Goal: Task Accomplishment & Management: Complete application form

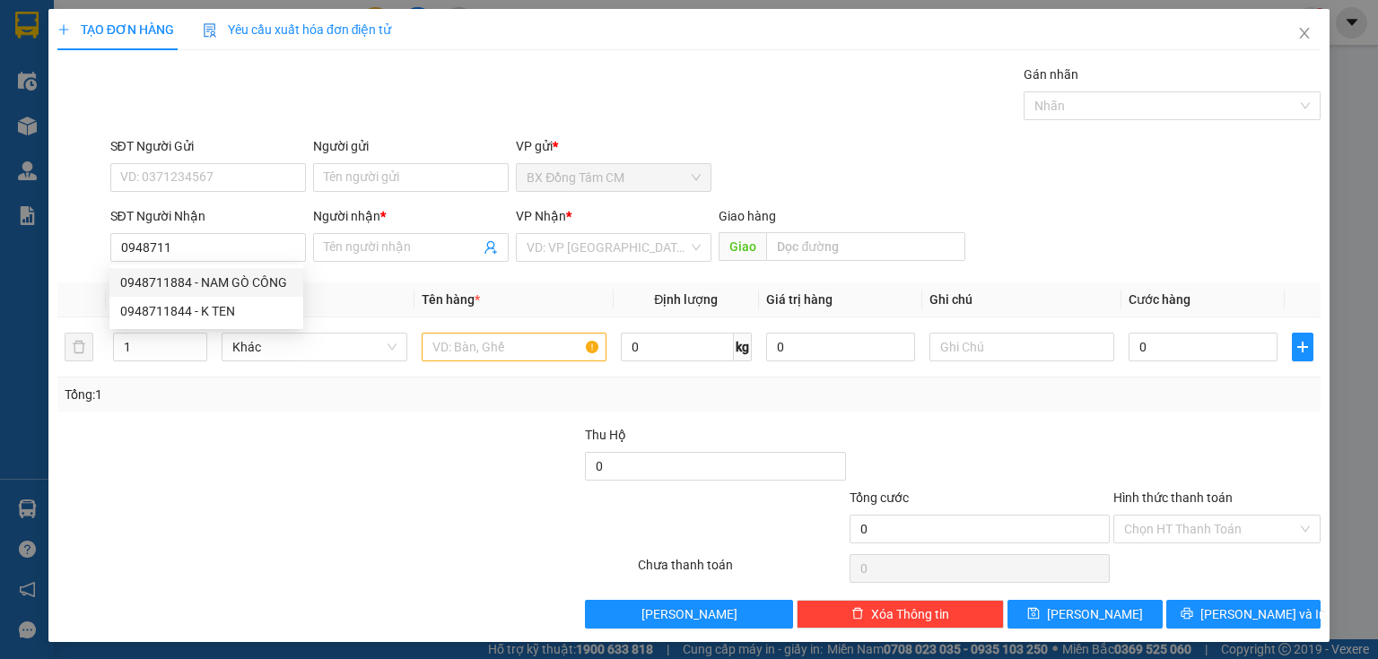
click at [224, 288] on div "0948711884 - NAM GÒ CÔNG" at bounding box center [206, 283] width 172 height 20
type input "0948711884"
type input "NAM GÒ CÔNG"
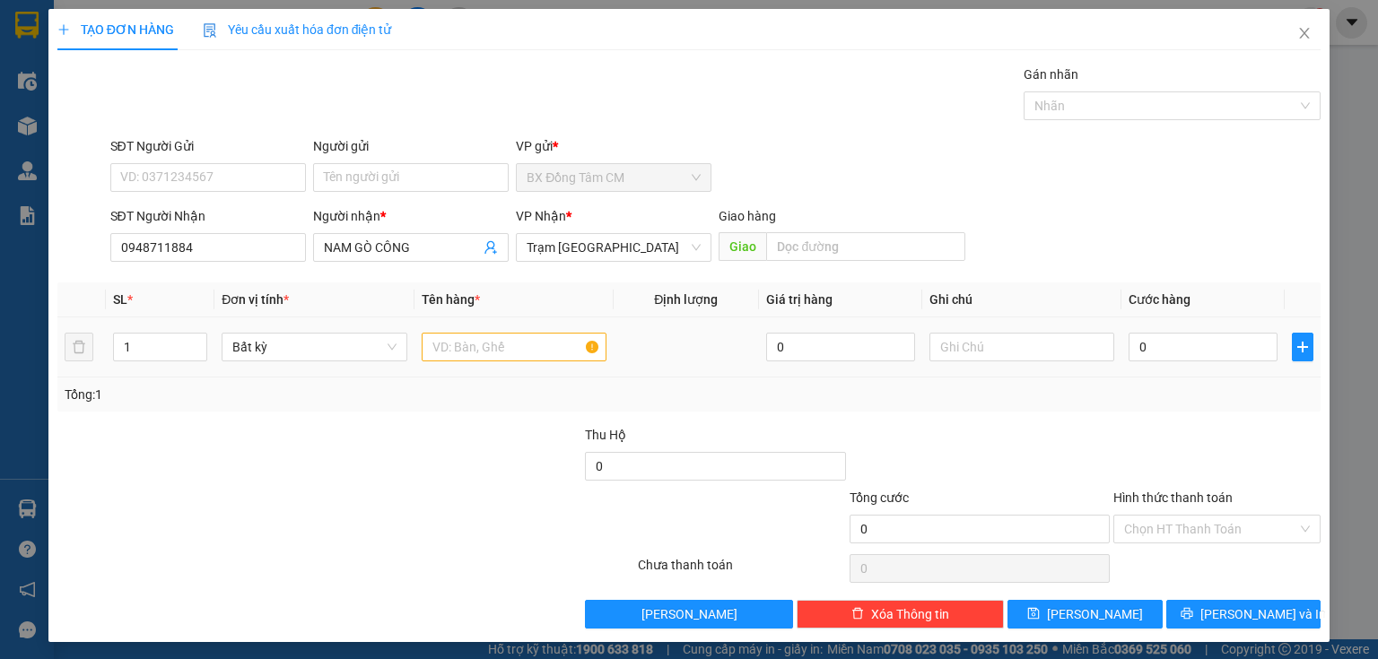
type input "0948711884"
click at [470, 347] on input "text" at bounding box center [514, 347] width 185 height 29
type input "1TH"
click at [1136, 346] on input "0" at bounding box center [1203, 347] width 149 height 29
type input "5"
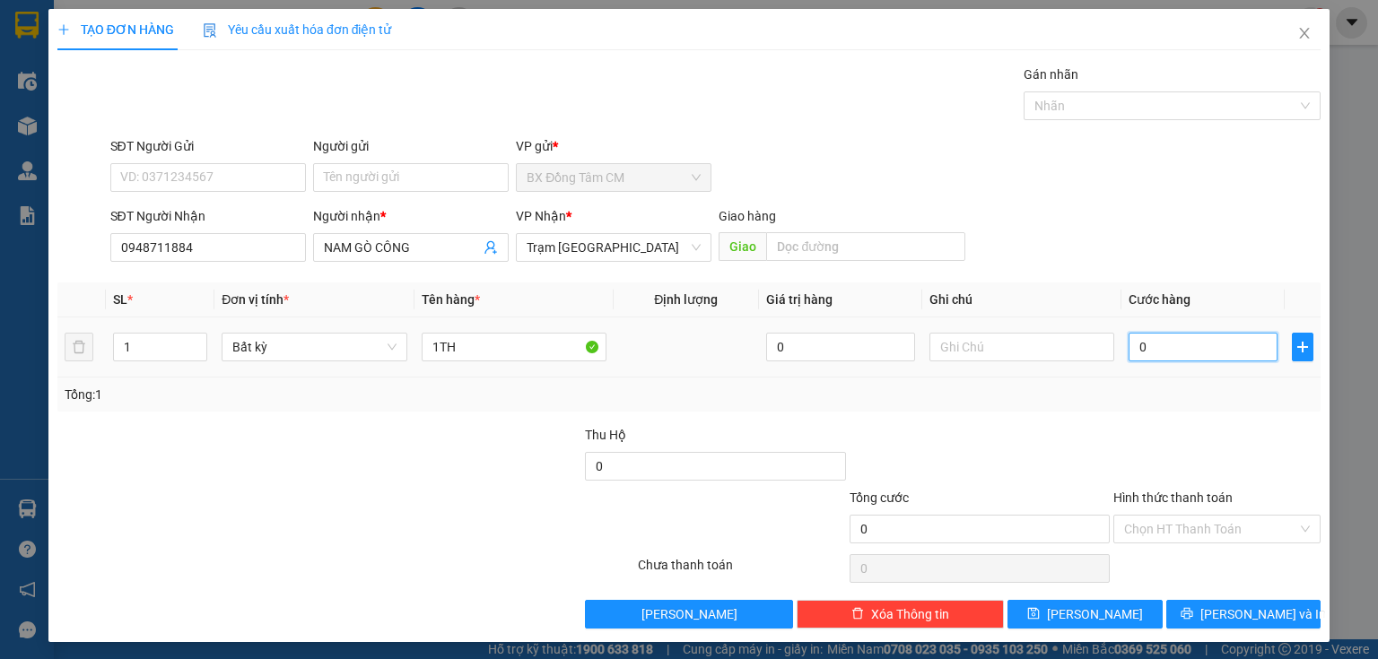
type input "5"
type input "50"
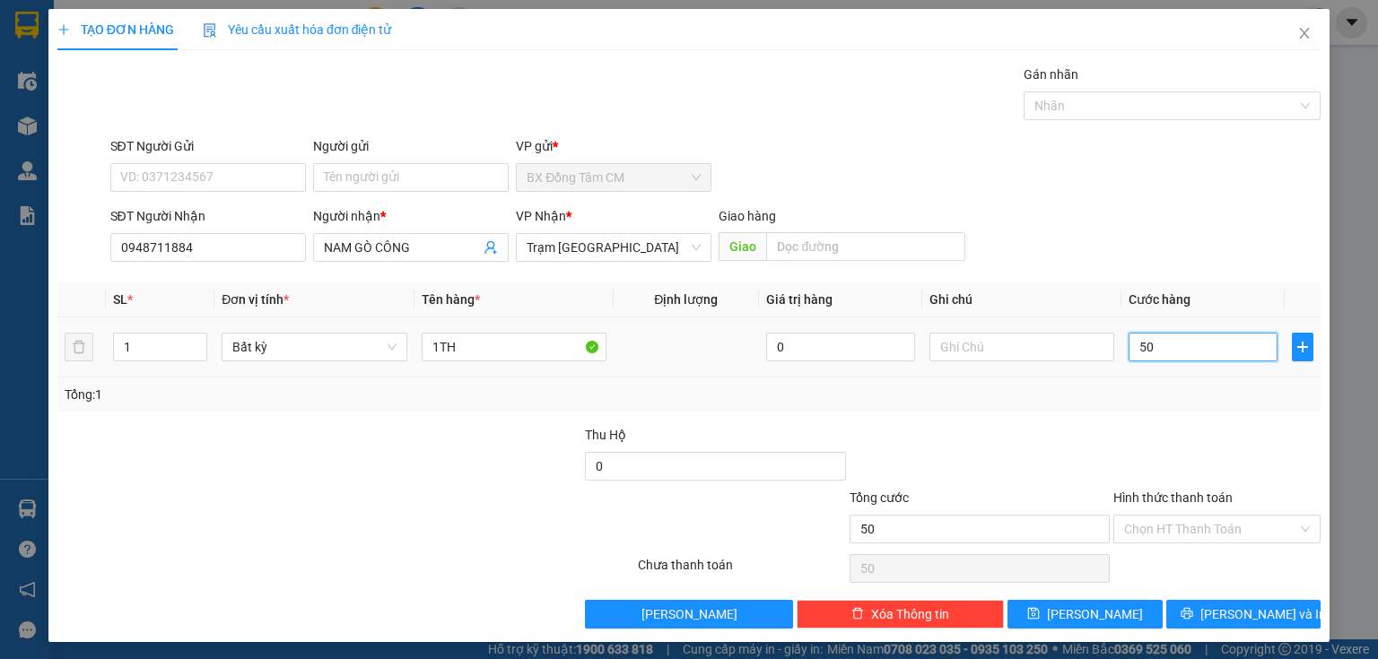
type input "500"
type input "5.000"
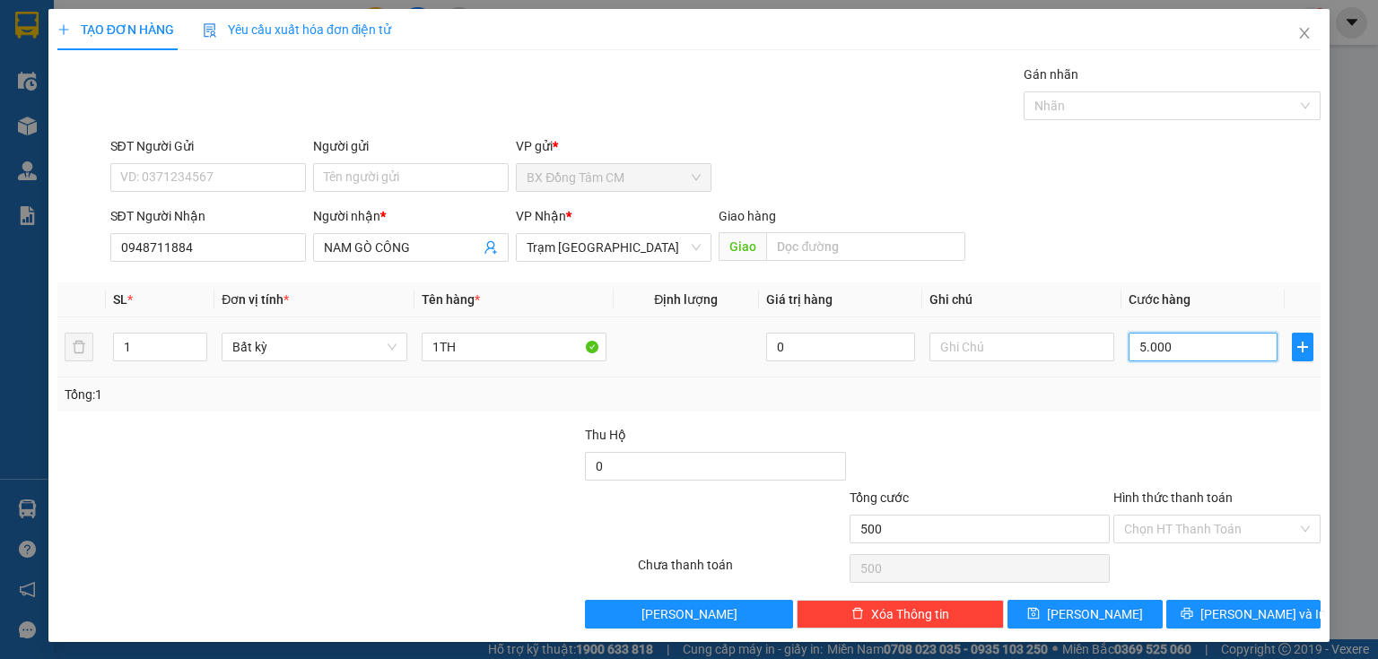
type input "5.000"
type input "50.000"
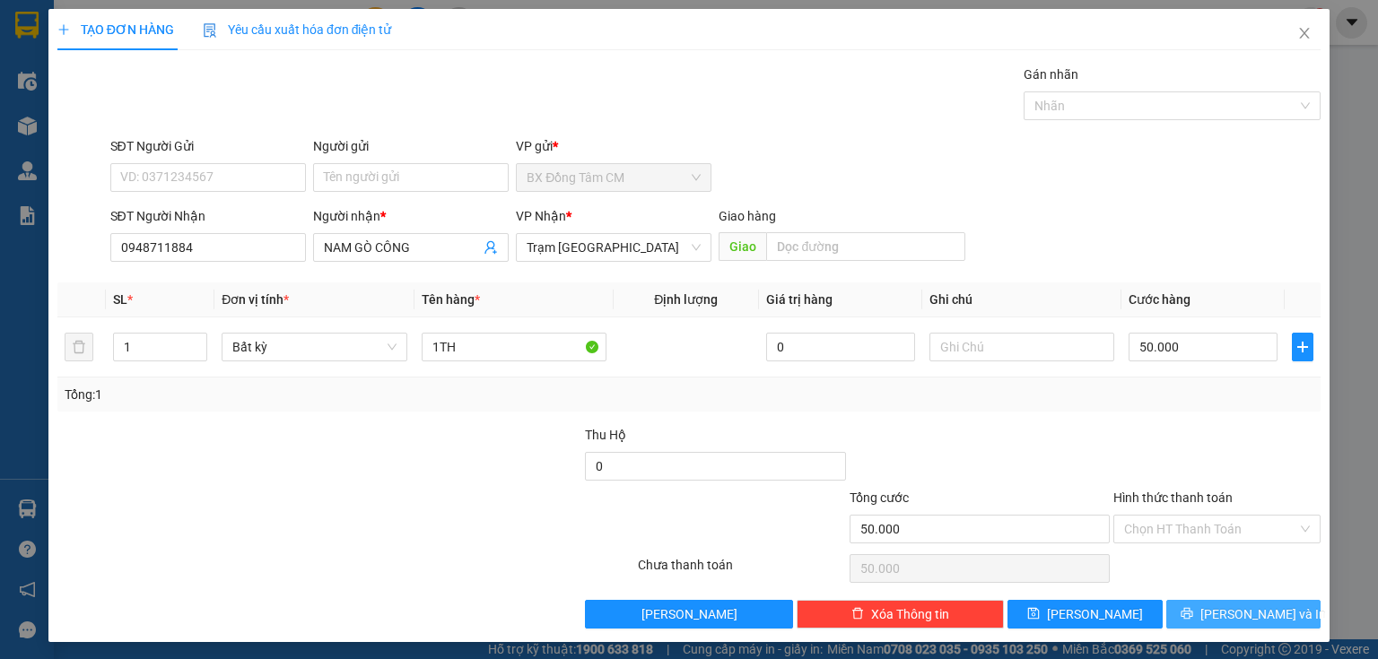
click at [1292, 612] on button "[PERSON_NAME] và In" at bounding box center [1243, 614] width 155 height 29
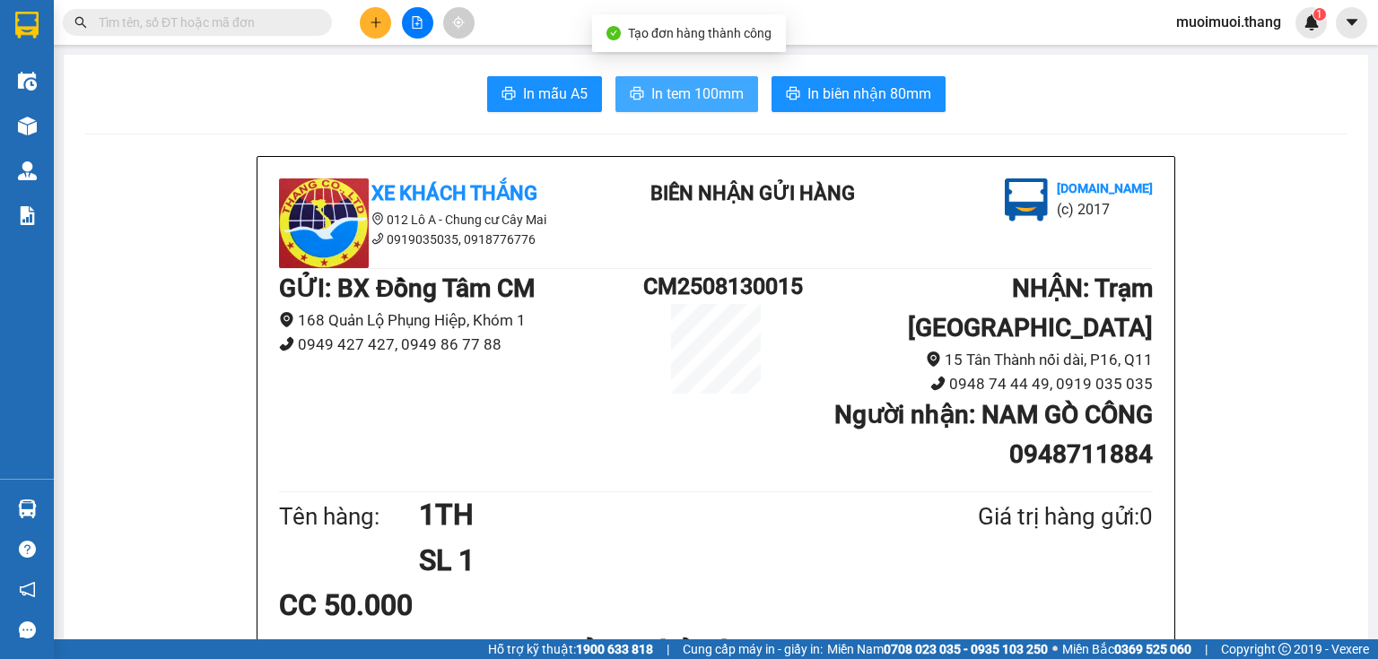
click at [682, 99] on span "In tem 100mm" at bounding box center [697, 94] width 92 height 22
click at [373, 25] on icon "plus" at bounding box center [376, 22] width 13 height 13
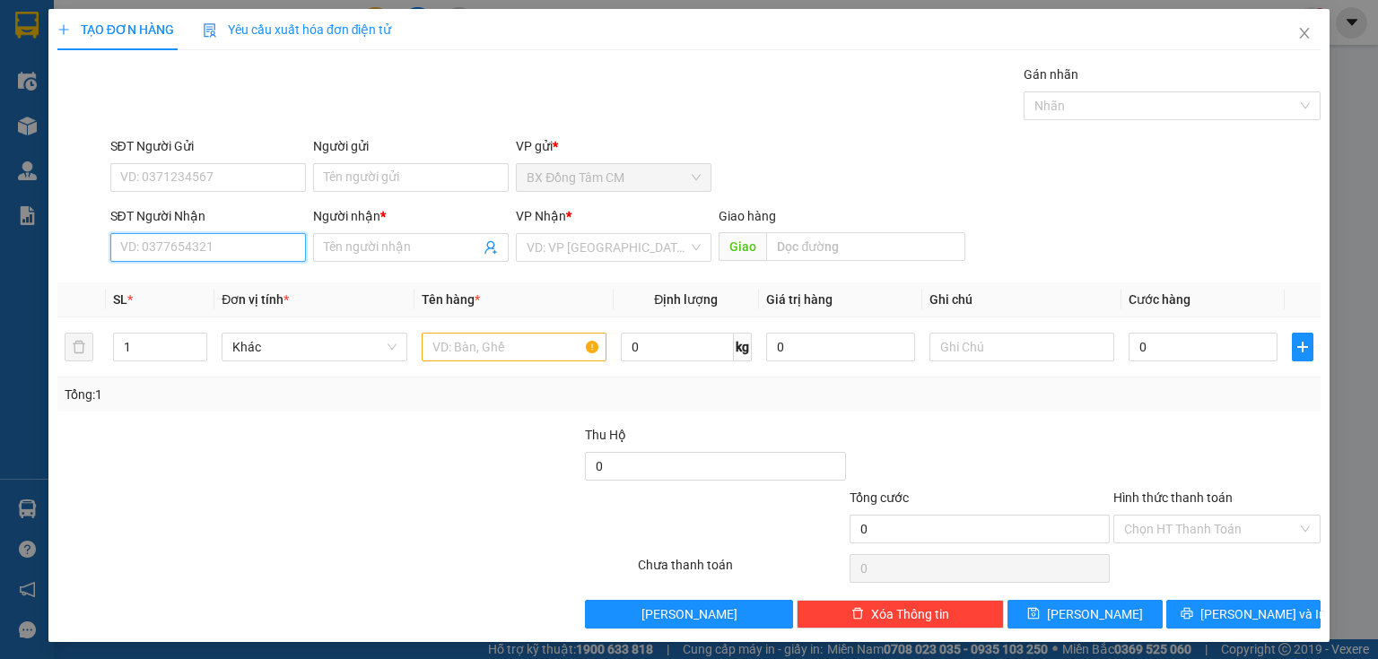
click at [181, 251] on input "SĐT Người Nhận" at bounding box center [208, 247] width 196 height 29
click at [264, 282] on div "0938365612 - THỊ PHƯỢNG" at bounding box center [206, 283] width 172 height 20
type input "0938365612"
type input "THỊ PHƯỢNG"
type input "0"
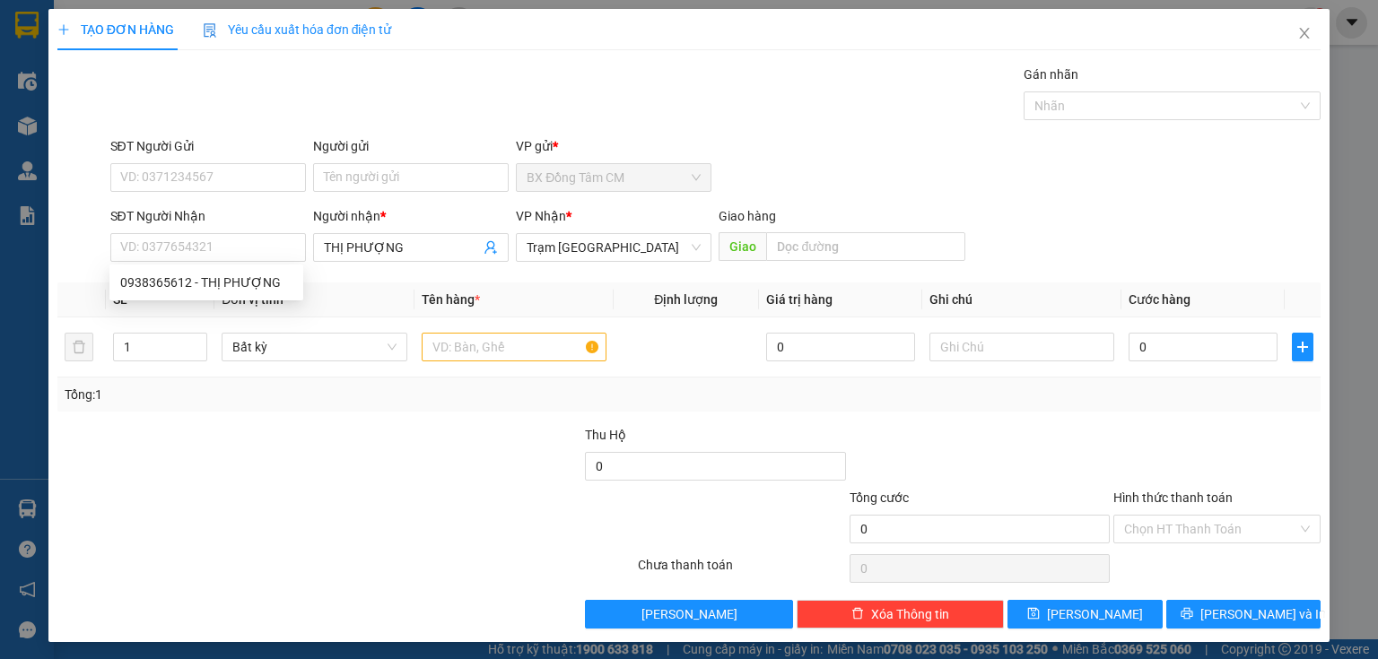
click at [413, 437] on div at bounding box center [451, 456] width 264 height 63
click at [452, 354] on input "text" at bounding box center [514, 347] width 185 height 29
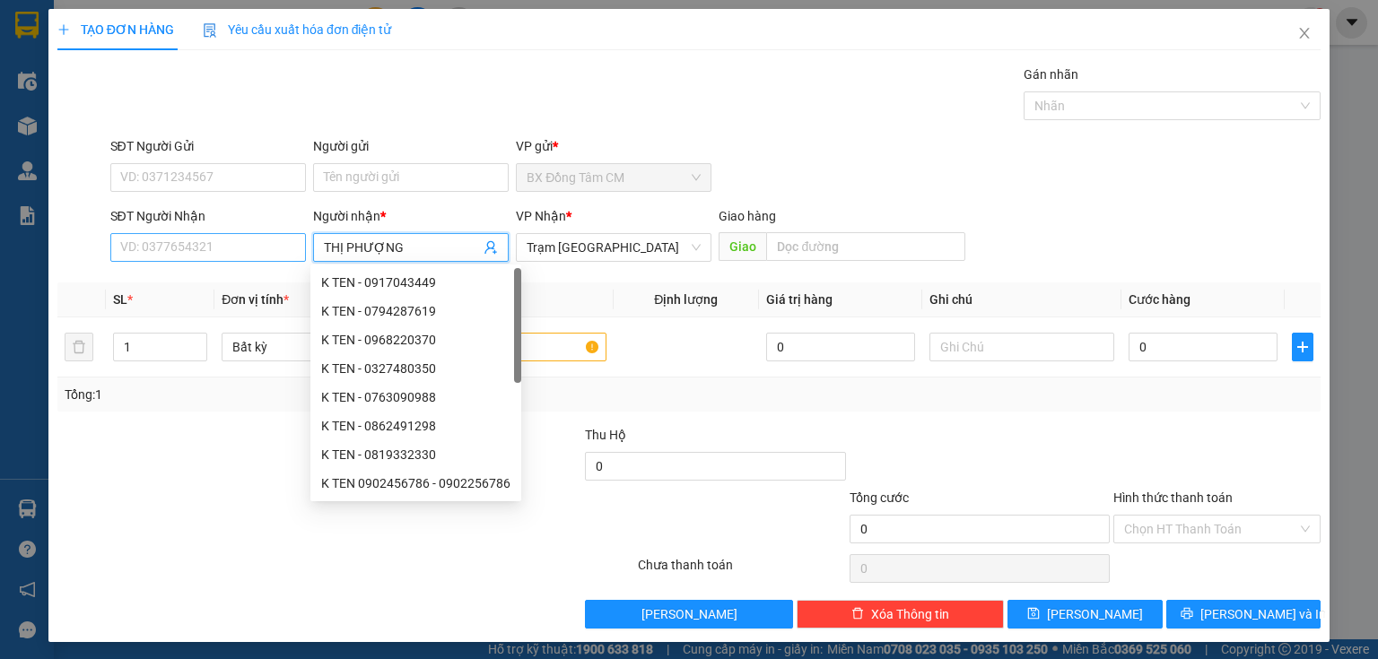
drag, startPoint x: 424, startPoint y: 248, endPoint x: 300, endPoint y: 248, distance: 123.8
click at [300, 248] on div "SĐT Người Nhận VD: 0377654321 Người nhận * THỊ PHƯỢNG VP Nhận * Trạm [GEOGRAPHI…" at bounding box center [716, 237] width 1218 height 63
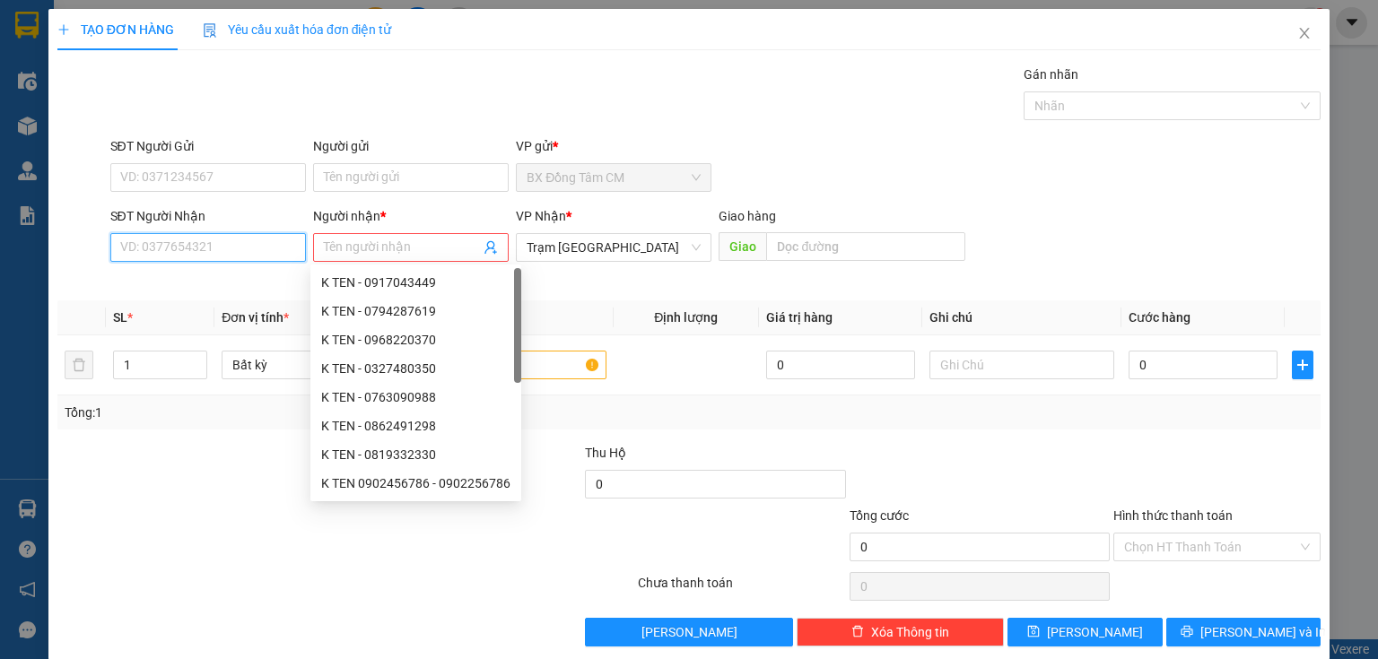
click at [248, 252] on input "SĐT Người Nhận" at bounding box center [208, 247] width 196 height 29
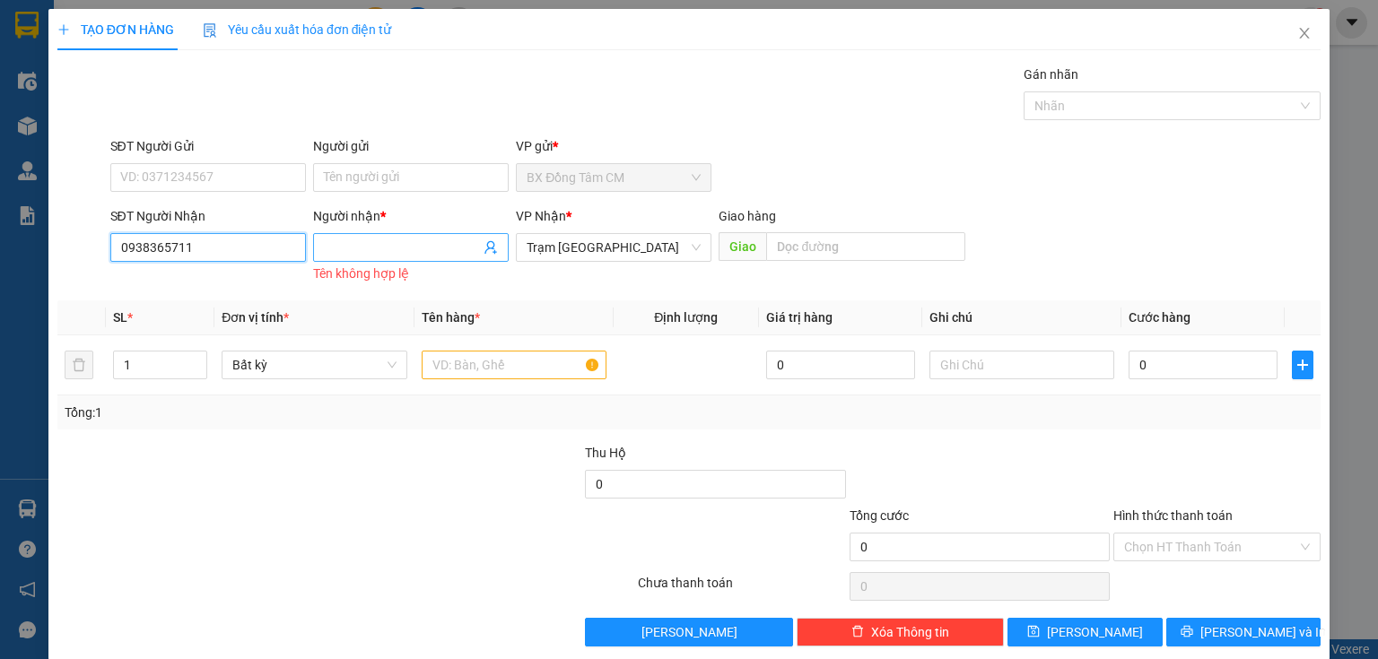
type input "0938365711"
click at [354, 245] on input "Người nhận *" at bounding box center [402, 248] width 156 height 20
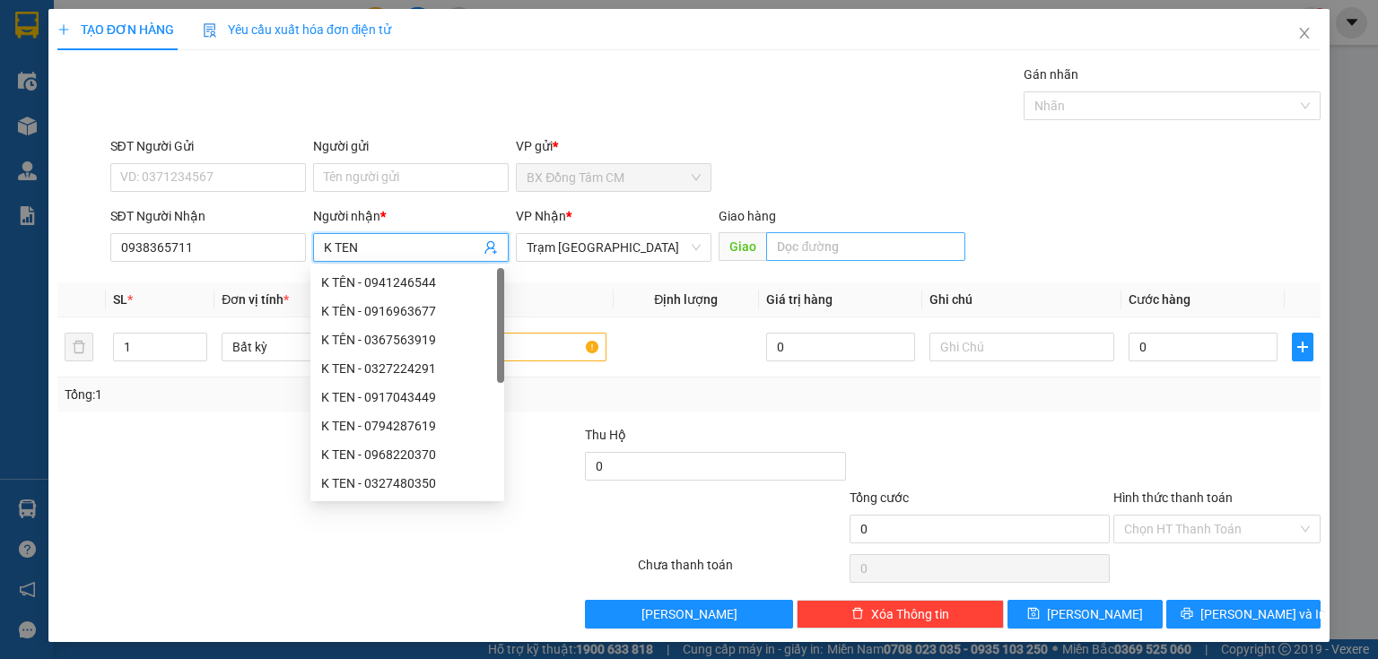
type input "K TEN"
click at [825, 252] on input "text" at bounding box center [865, 246] width 199 height 29
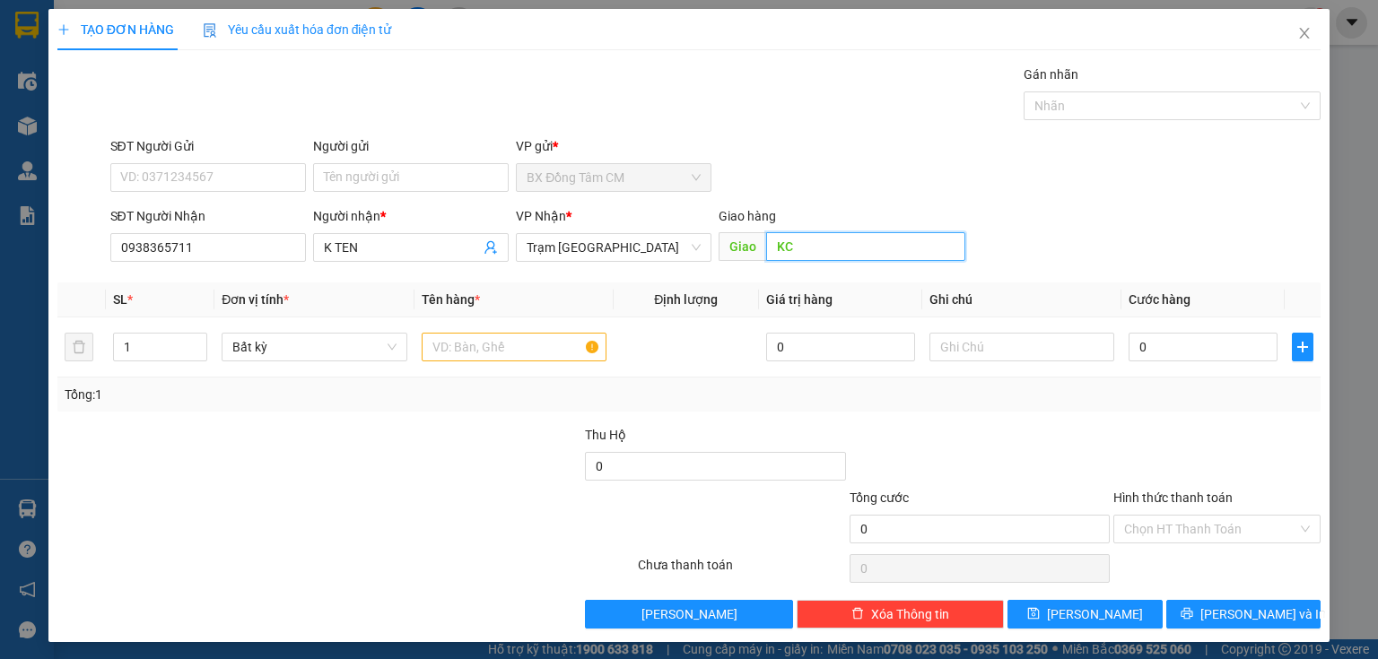
type input "K"
type input "KHU CHE [PERSON_NAME]"
click at [528, 345] on input "text" at bounding box center [514, 347] width 185 height 29
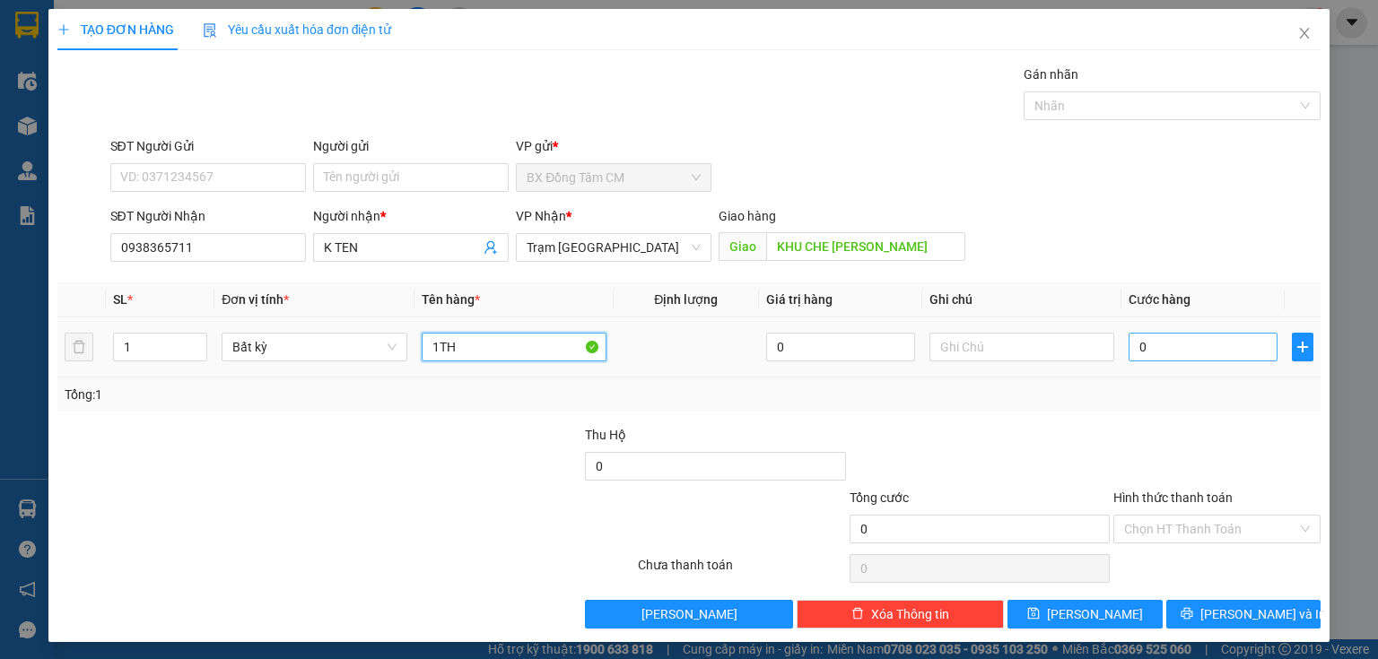
type input "1TH"
click at [1138, 341] on input "0" at bounding box center [1203, 347] width 149 height 29
type input "6"
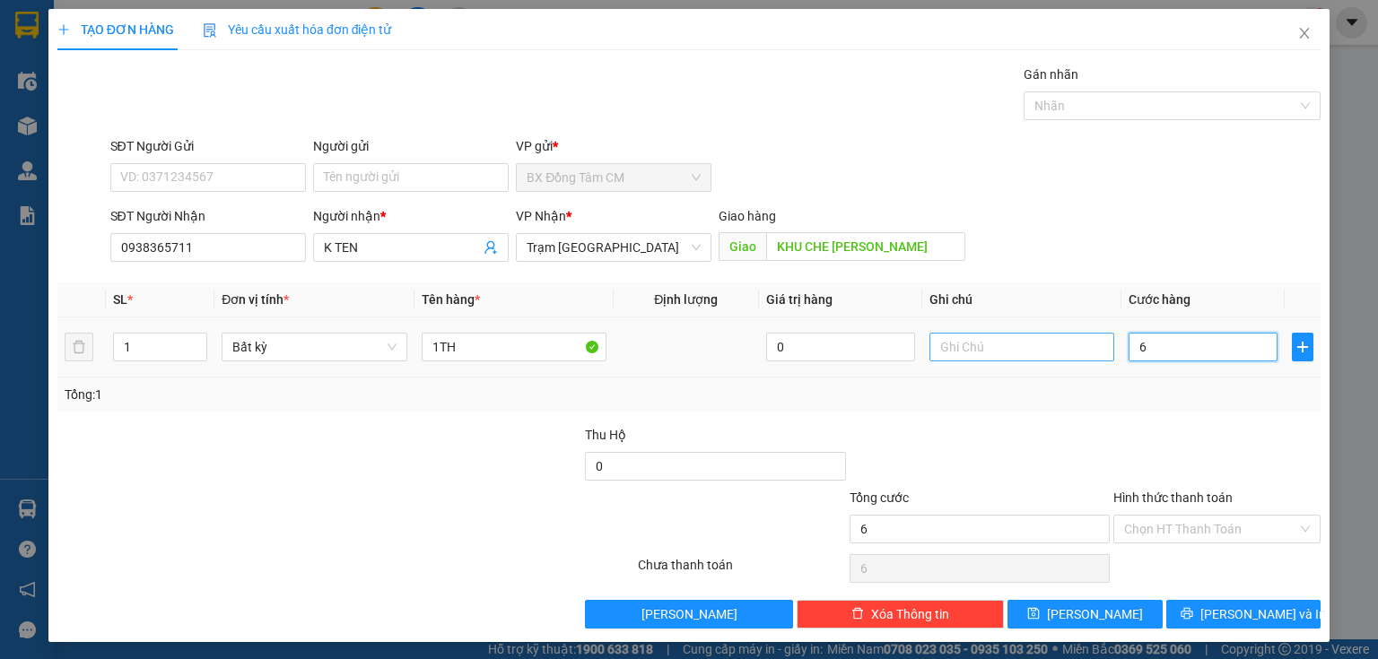
type input "60"
type input "600"
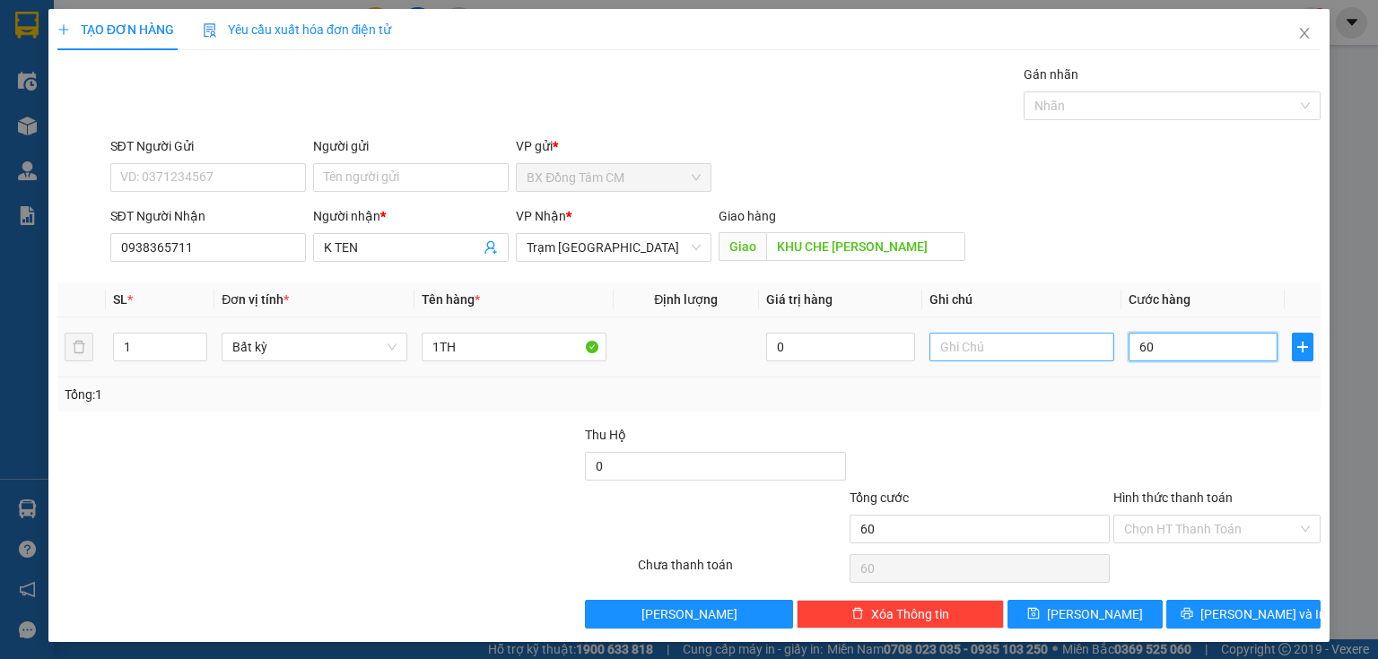
type input "600"
type input "6.000"
type input "60.000"
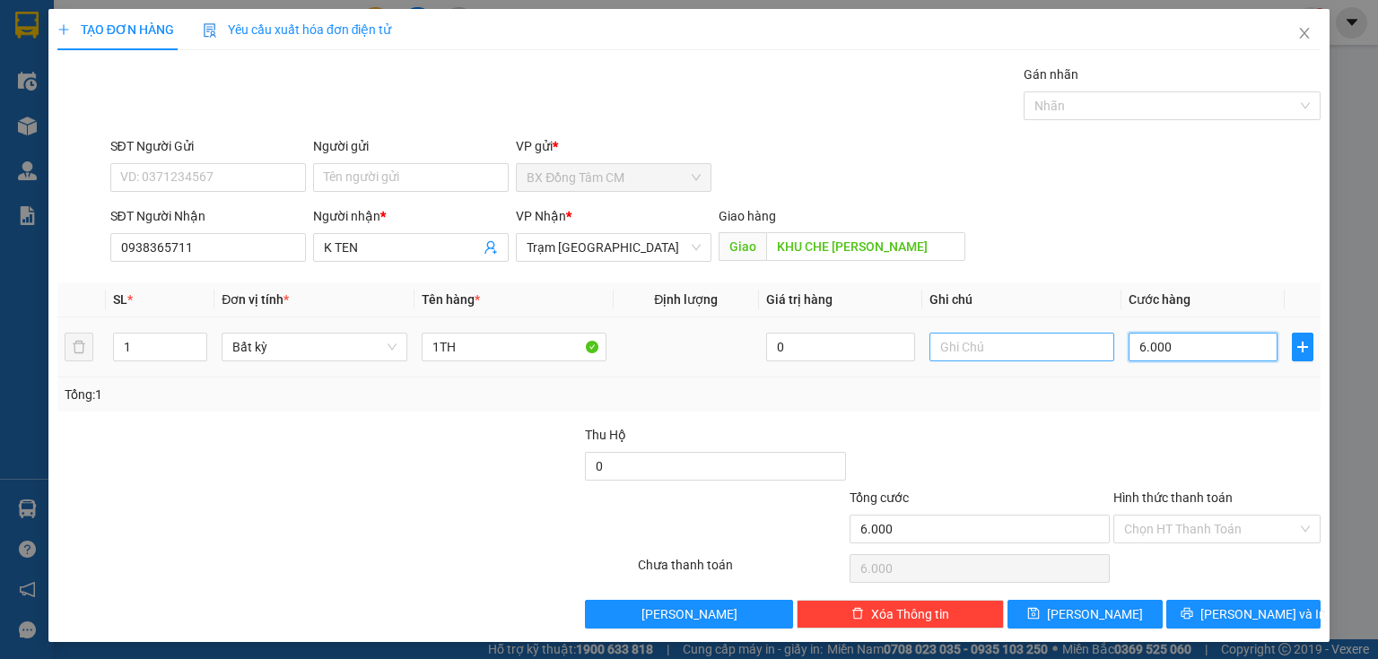
type input "60.000"
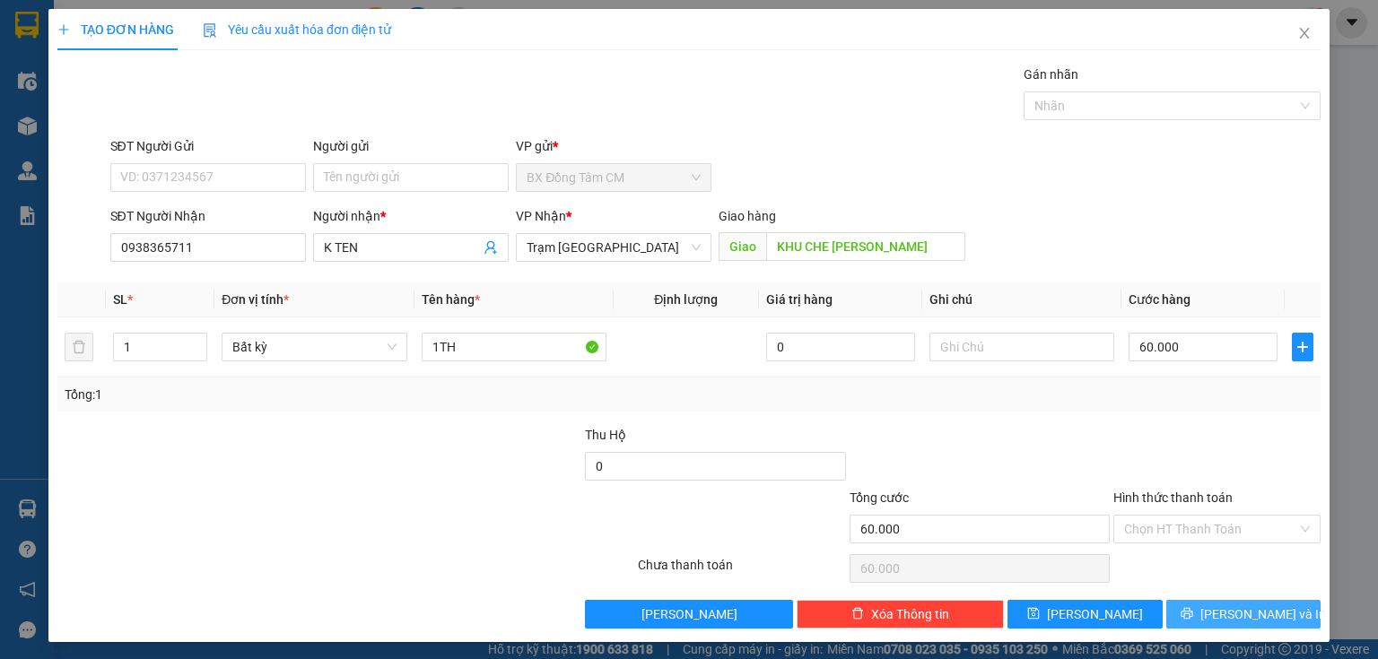
click at [1178, 610] on button "[PERSON_NAME] và In" at bounding box center [1243, 614] width 155 height 29
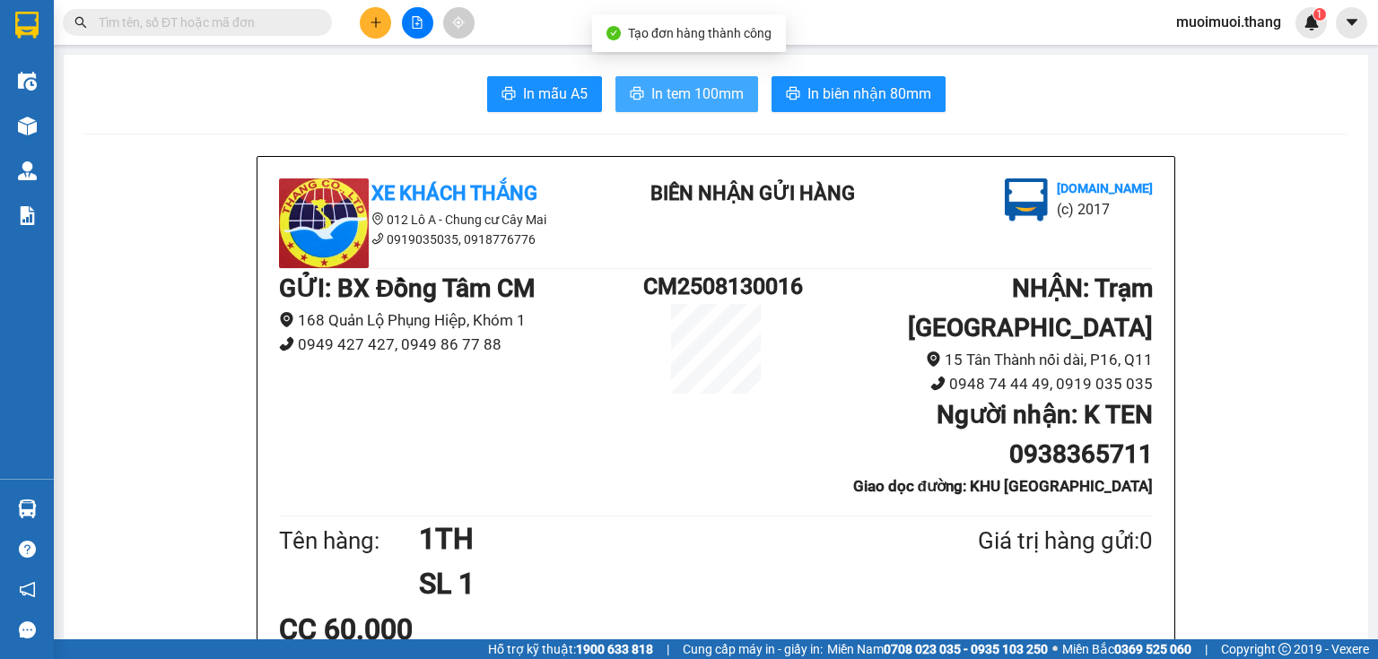
click at [716, 104] on span "In tem 100mm" at bounding box center [697, 94] width 92 height 22
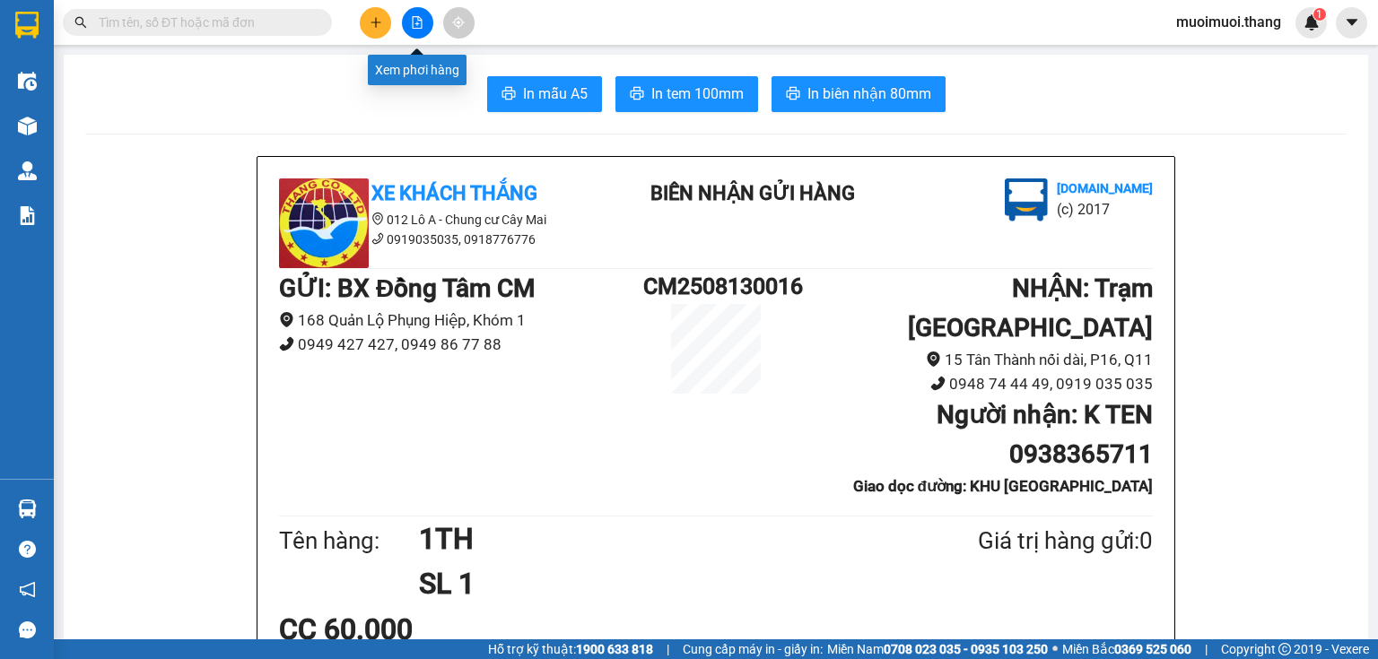
click at [374, 22] on icon "plus" at bounding box center [376, 22] width 10 height 1
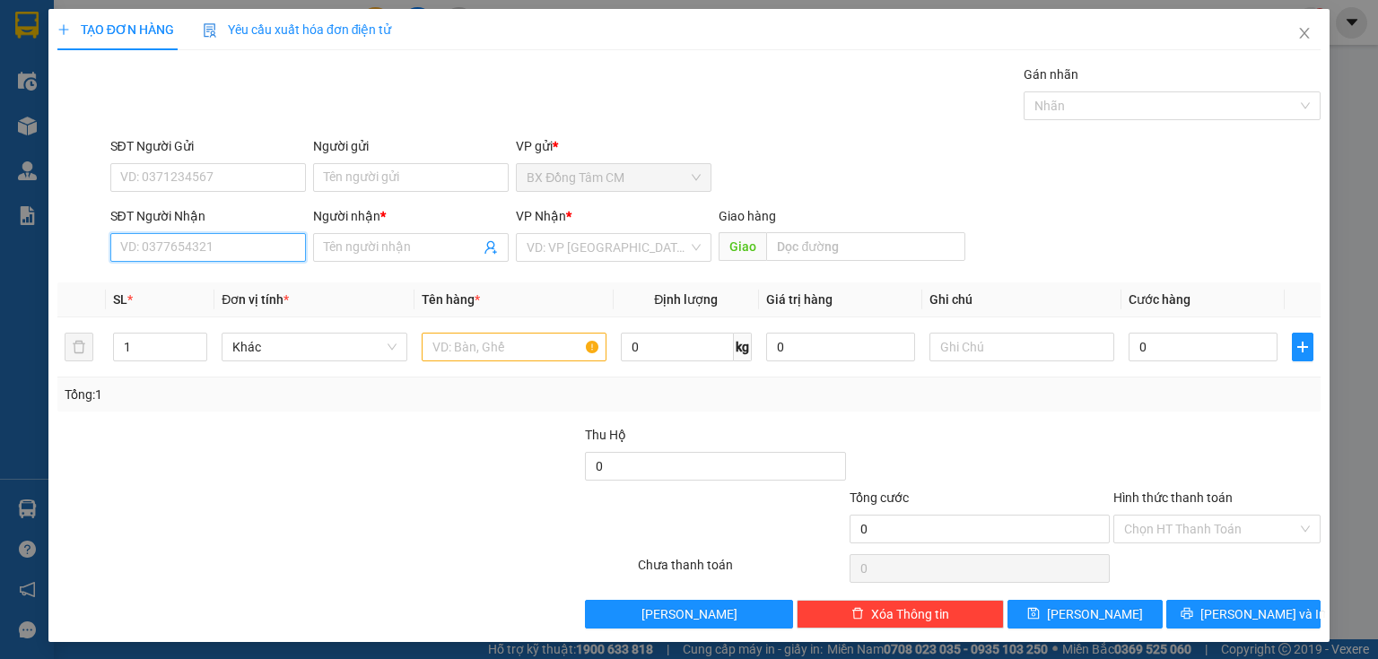
click at [268, 244] on input "SĐT Người Nhận" at bounding box center [208, 247] width 196 height 29
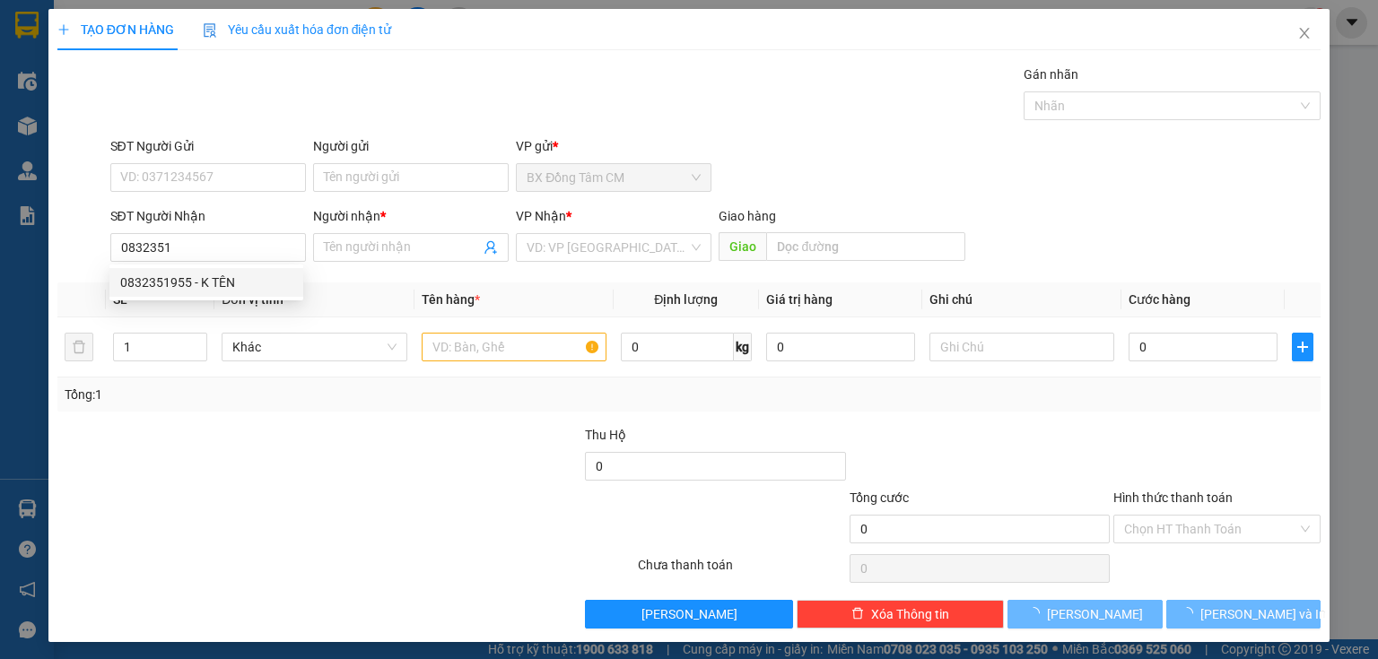
drag, startPoint x: 250, startPoint y: 300, endPoint x: 253, endPoint y: 284, distance: 16.4
click at [250, 298] on div "0832351955 0832351955 - K TÊN" at bounding box center [206, 283] width 194 height 36
click at [253, 284] on th "Đơn vị tính *" at bounding box center [313, 300] width 199 height 35
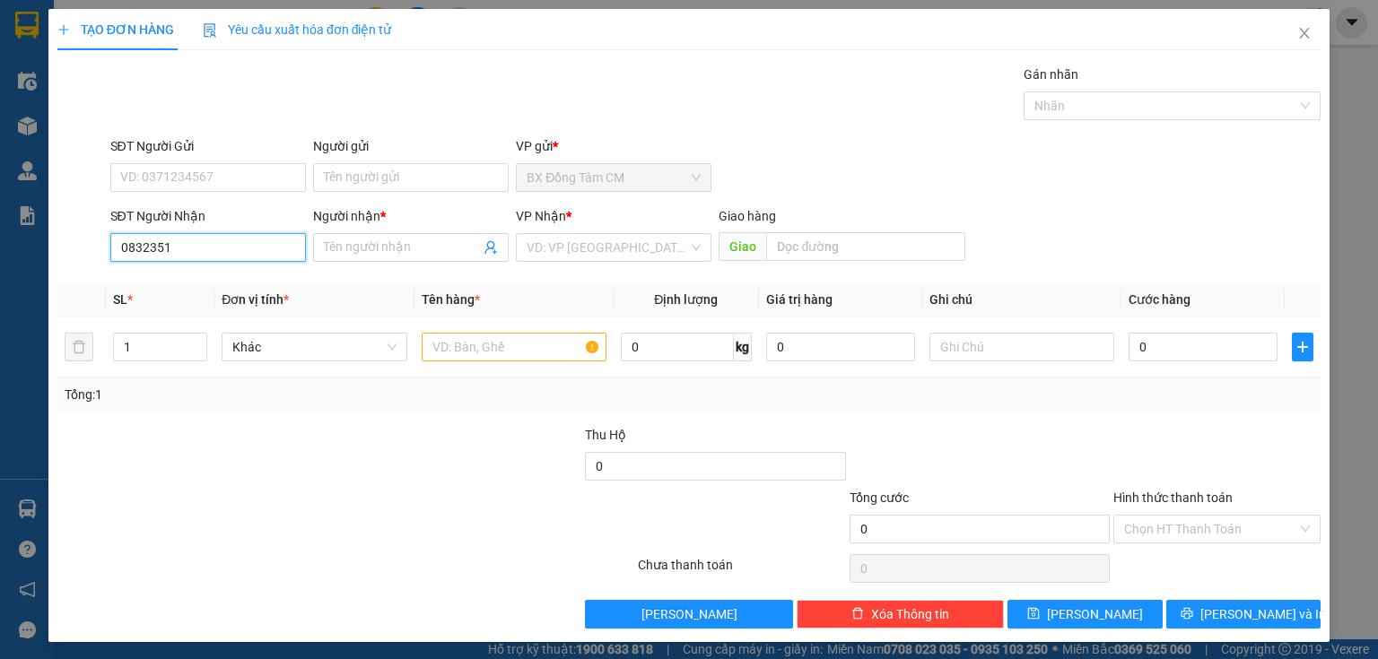
click at [240, 252] on input "0832351" at bounding box center [208, 247] width 196 height 29
click at [197, 276] on div "0832351955 - K TÊN" at bounding box center [206, 283] width 172 height 20
type input "0832351955"
type input "K TÊN"
type input "[GEOGRAPHIC_DATA]"
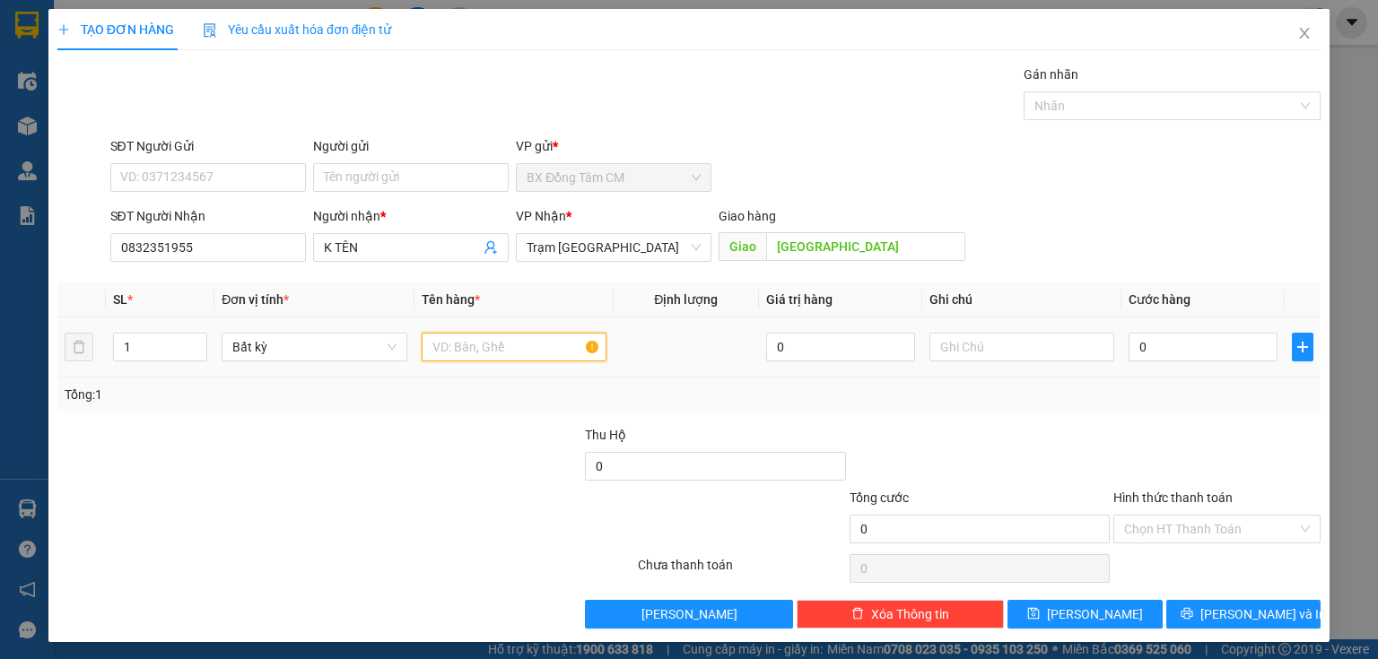
click at [442, 342] on input "text" at bounding box center [514, 347] width 185 height 29
type input "1TH"
click at [1137, 347] on input "0" at bounding box center [1203, 347] width 149 height 29
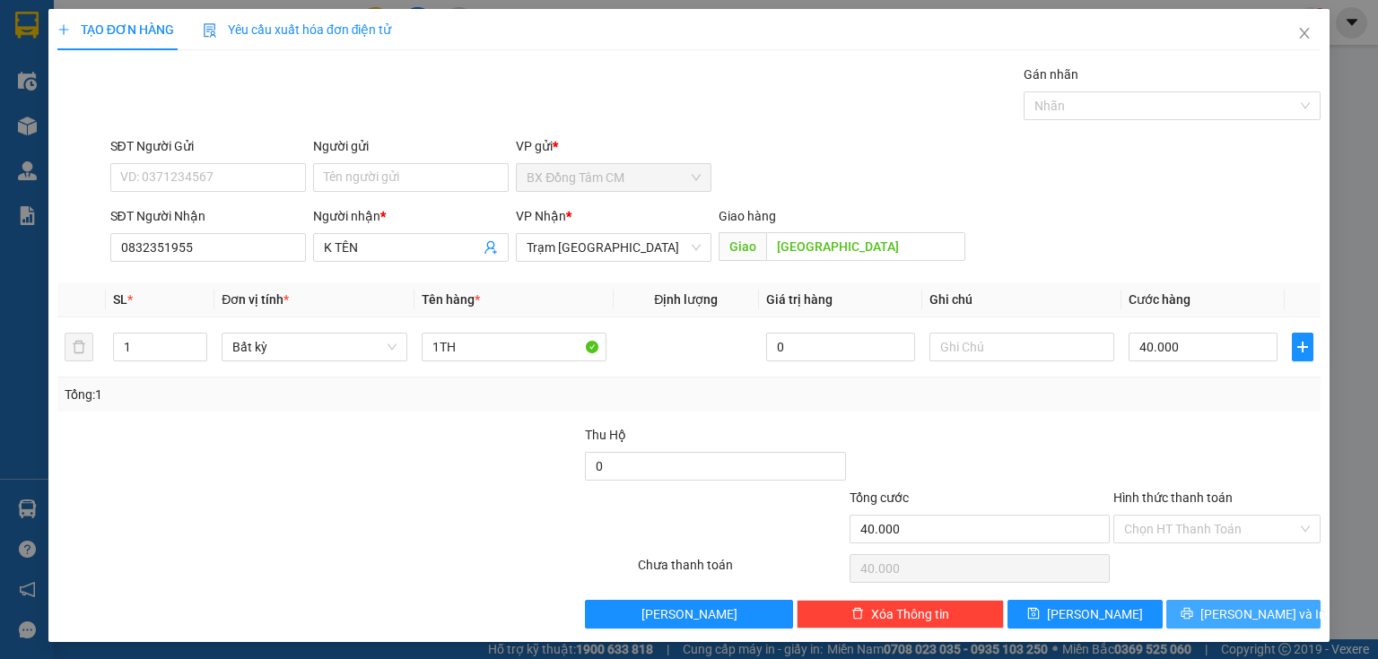
click at [1188, 607] on button "[PERSON_NAME] và In" at bounding box center [1243, 614] width 155 height 29
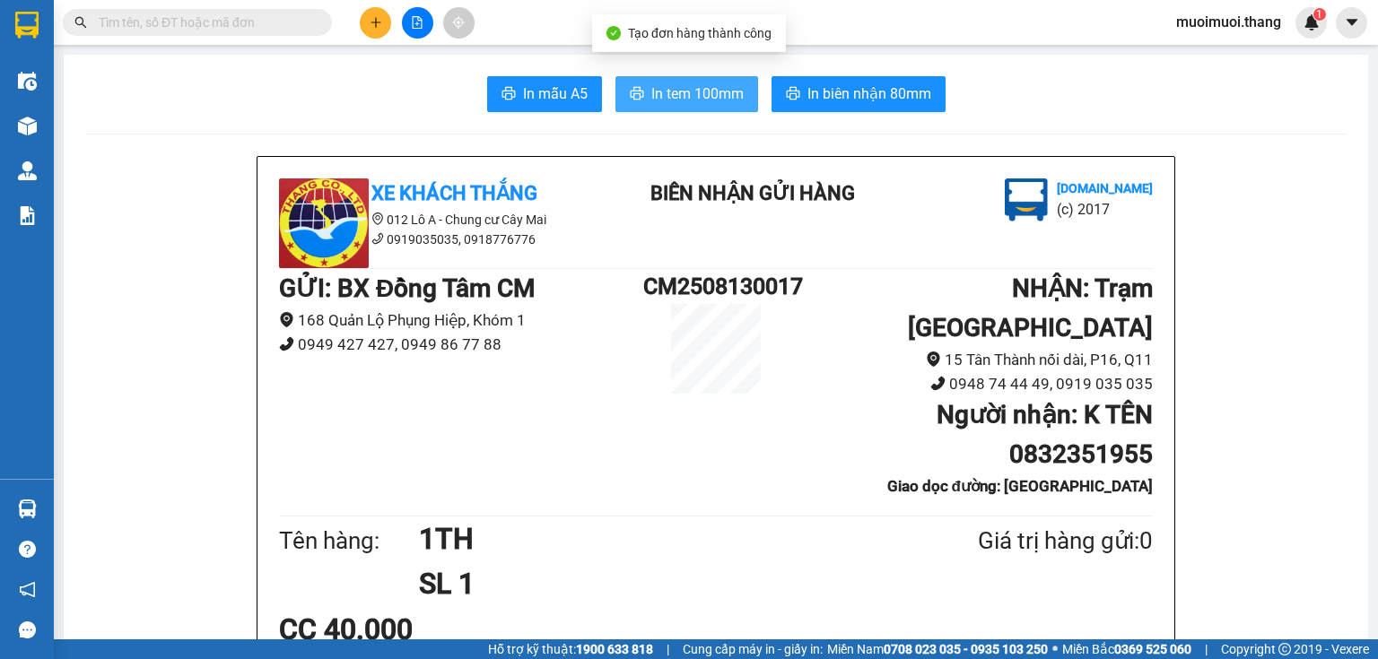
click at [708, 111] on button "In tem 100mm" at bounding box center [687, 94] width 143 height 36
click at [706, 108] on button "In tem 100mm" at bounding box center [687, 94] width 143 height 36
click at [378, 20] on icon "plus" at bounding box center [376, 22] width 13 height 13
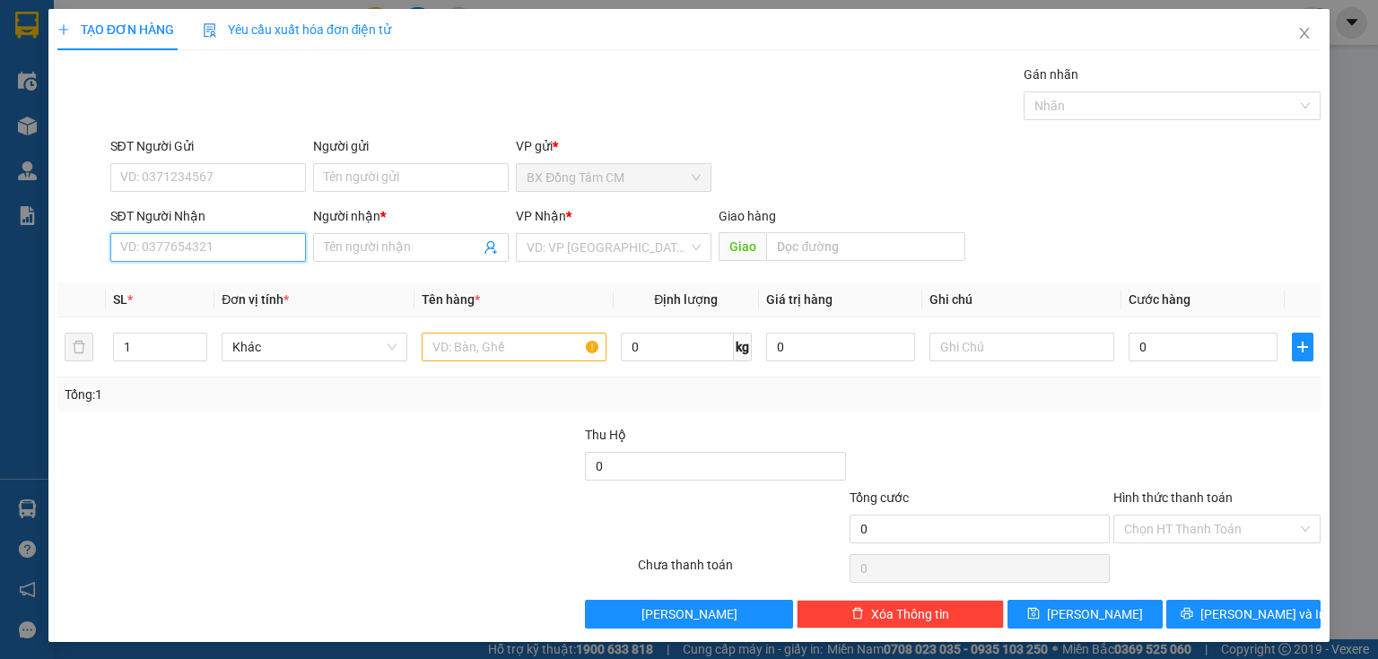
click at [236, 244] on input "SĐT Người Nhận" at bounding box center [208, 247] width 196 height 29
click at [212, 284] on div "0913125282 - DUY" at bounding box center [206, 283] width 172 height 20
type input "0913125282"
type input "DUY"
type input "0913125282"
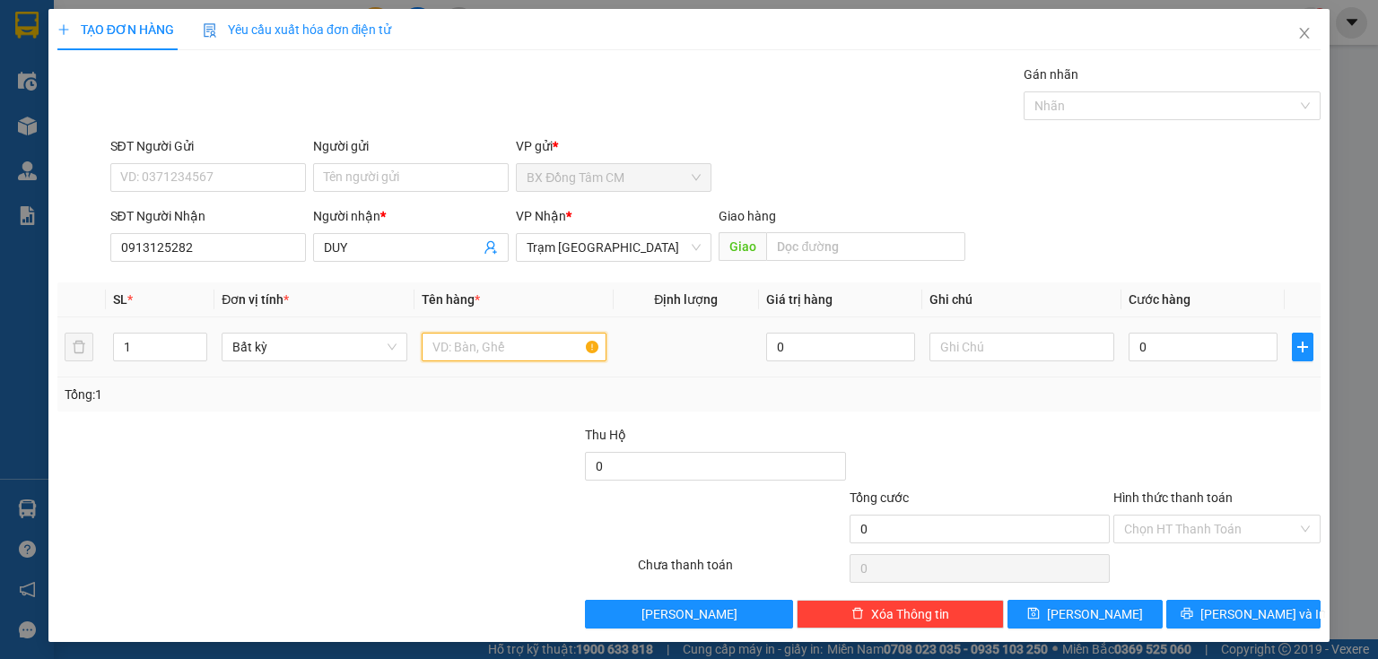
click at [470, 348] on input "text" at bounding box center [514, 347] width 185 height 29
type input "2 CAN"
click at [998, 351] on input "text" at bounding box center [1022, 347] width 185 height 29
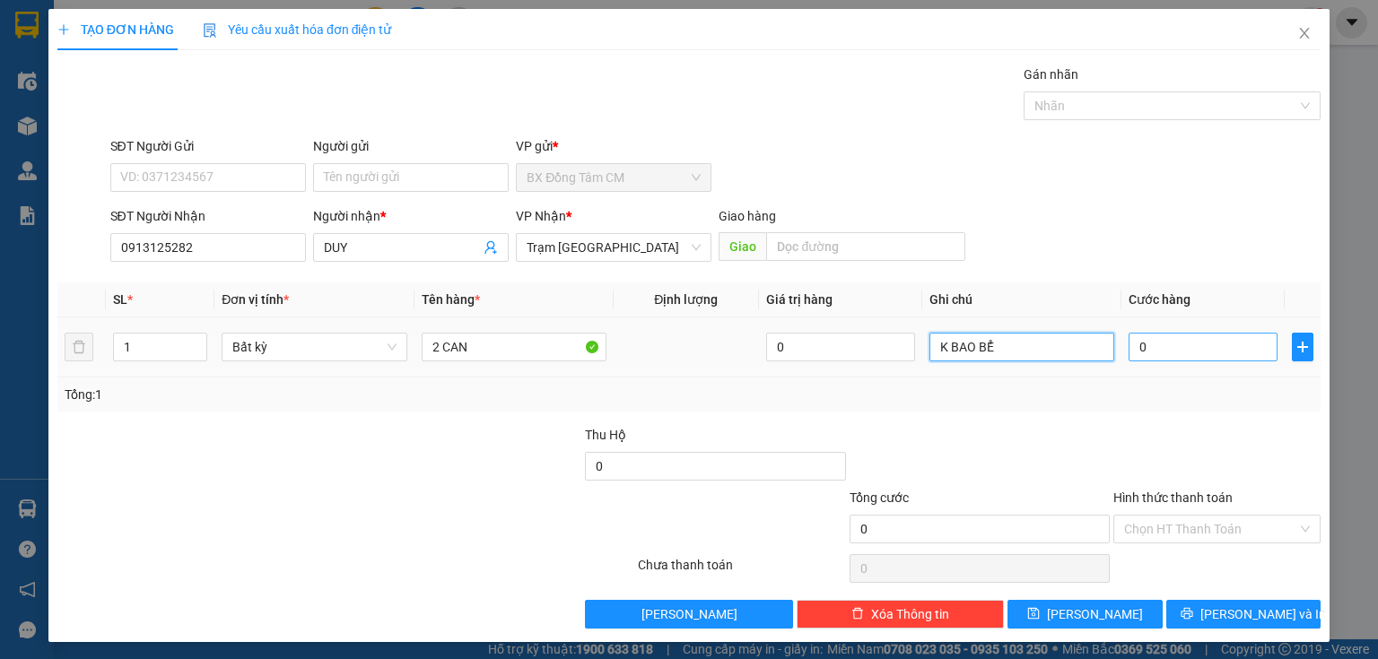
type input "K BAO BỂ"
click at [1204, 354] on input "0" at bounding box center [1203, 347] width 149 height 29
type input "5"
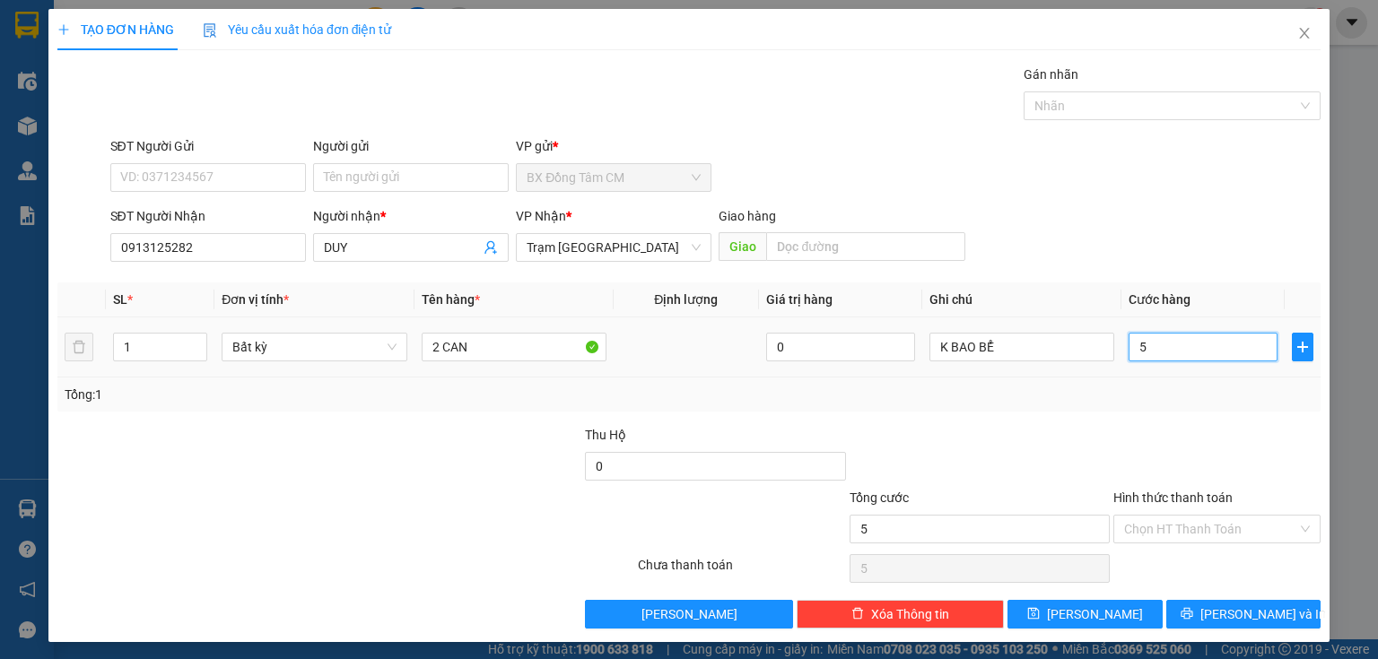
type input "50"
type input "500"
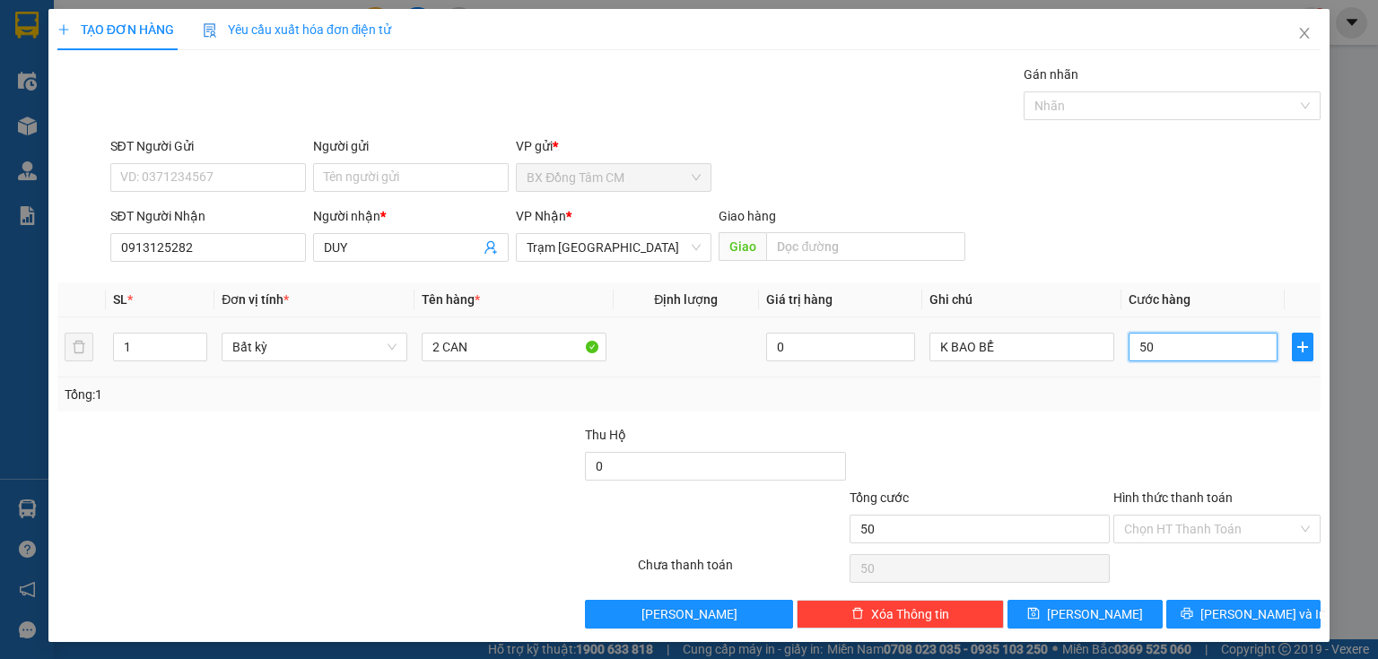
type input "500"
type input "5.000"
type input "50.000"
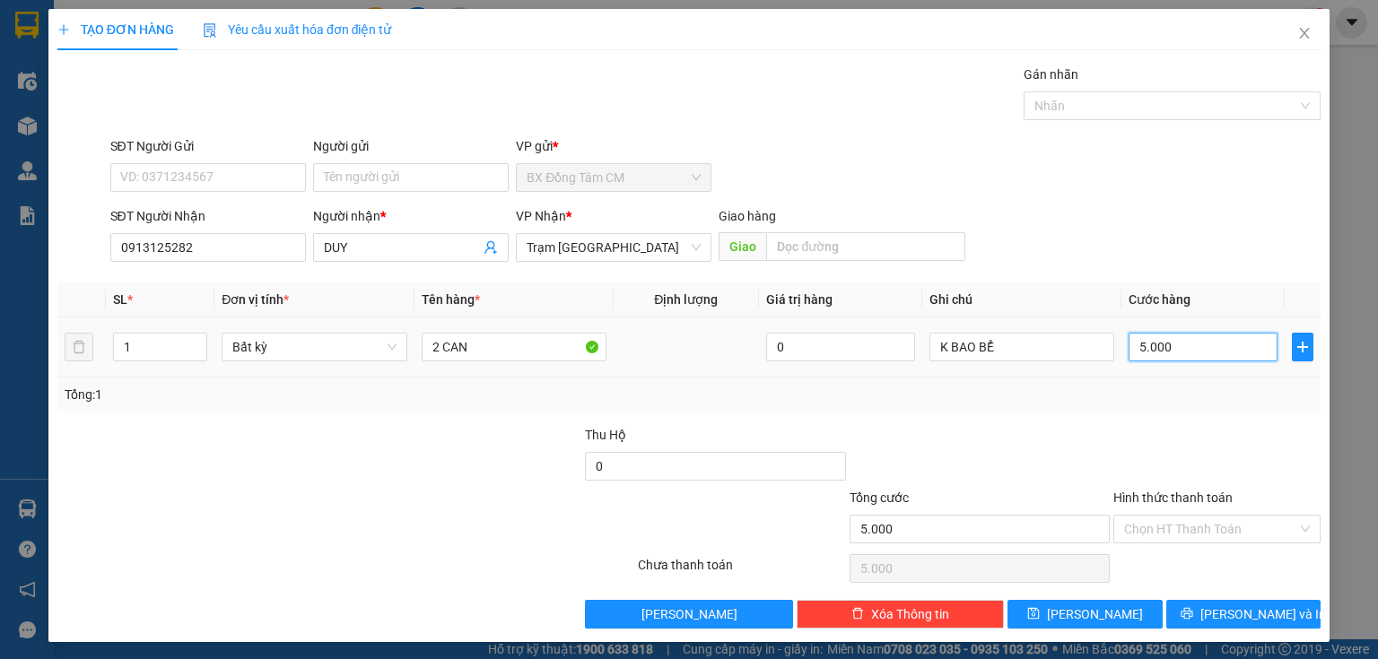
type input "50.000"
click at [1195, 613] on button "[PERSON_NAME] và In" at bounding box center [1243, 614] width 155 height 29
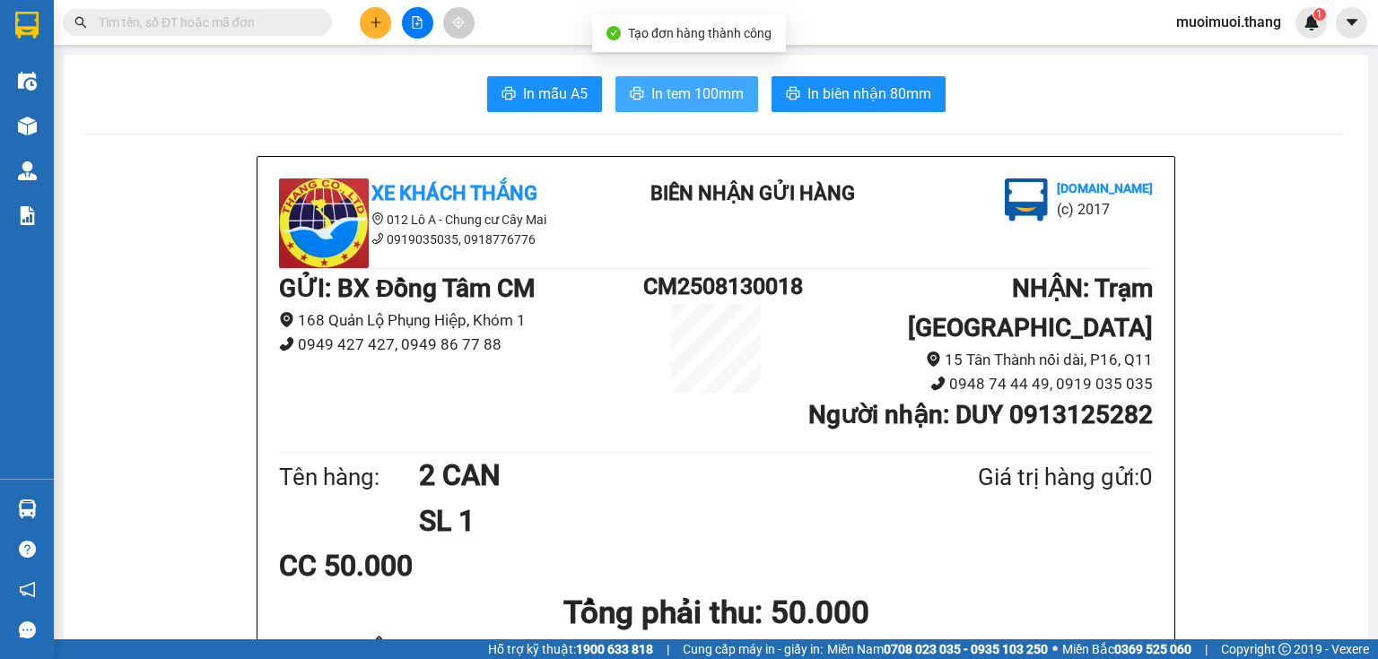
click at [660, 97] on span "In tem 100mm" at bounding box center [697, 94] width 92 height 22
